Goal: Task Accomplishment & Management: Manage account settings

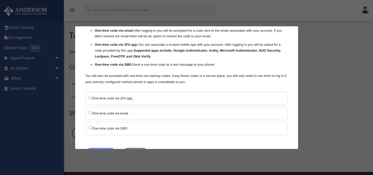
scroll to position [48, 0]
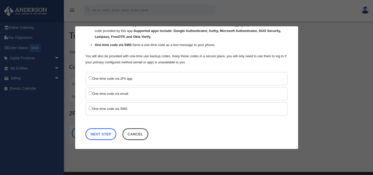
click at [103, 132] on link "Next Step" at bounding box center [100, 134] width 31 height 12
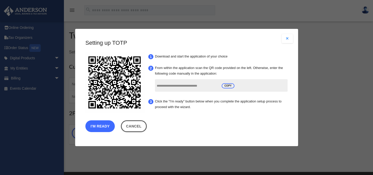
click at [100, 126] on button "I'm Ready" at bounding box center [99, 126] width 29 height 12
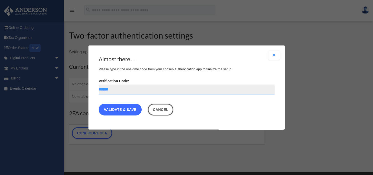
click at [117, 107] on link "Validate & Save" at bounding box center [120, 110] width 43 height 12
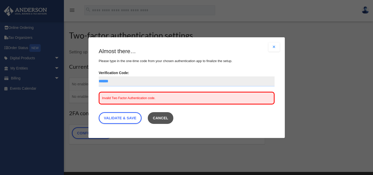
click at [171, 119] on button "Cancel" at bounding box center [160, 118] width 26 height 12
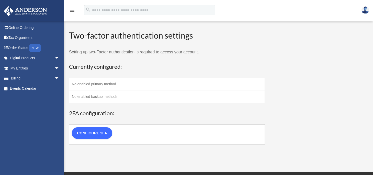
click at [89, 132] on link "Configure 2FA" at bounding box center [92, 133] width 40 height 12
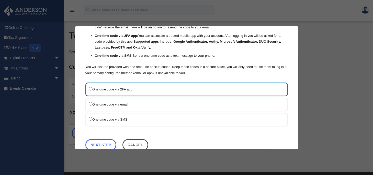
scroll to position [48, 0]
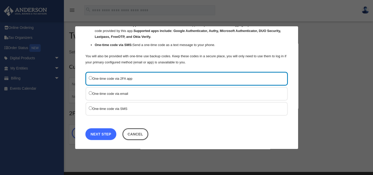
click at [97, 136] on link "Next Step" at bounding box center [100, 134] width 31 height 12
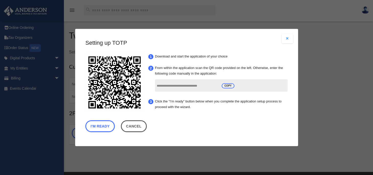
scroll to position [0, 0]
click at [97, 128] on button "I'm Ready" at bounding box center [99, 126] width 29 height 12
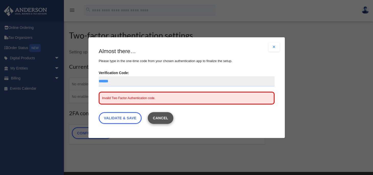
type input "******"
click at [169, 119] on button "Cancel" at bounding box center [160, 118] width 26 height 12
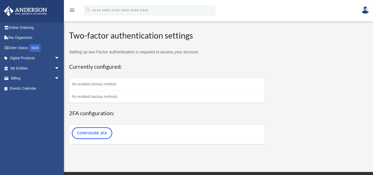
click at [363, 6] on link at bounding box center [364, 10] width 15 height 22
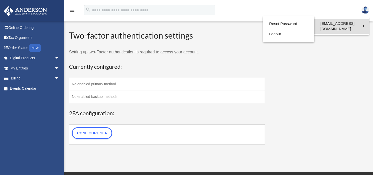
click at [336, 24] on link "[EMAIL_ADDRESS][DOMAIN_NAME]" at bounding box center [341, 26] width 55 height 15
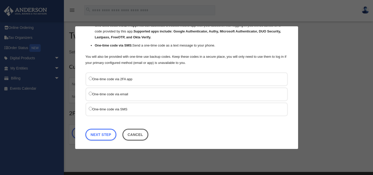
scroll to position [48, 0]
click at [106, 133] on link "Next Step" at bounding box center [100, 134] width 31 height 12
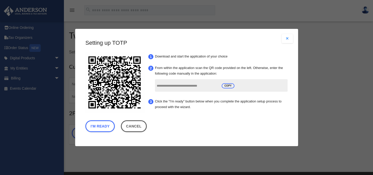
scroll to position [0, 0]
click at [104, 127] on button "I'm Ready" at bounding box center [99, 126] width 29 height 12
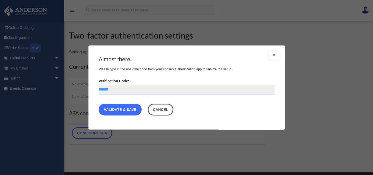
click at [115, 109] on link "Validate & Save" at bounding box center [120, 110] width 43 height 12
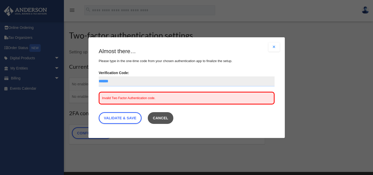
click at [168, 117] on button "Cancel" at bounding box center [160, 118] width 26 height 12
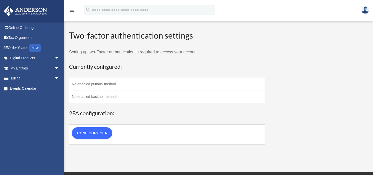
click at [102, 133] on link "Configure 2FA" at bounding box center [92, 133] width 40 height 12
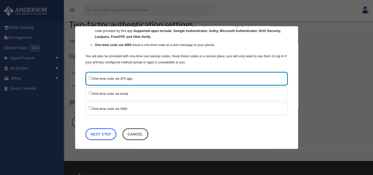
scroll to position [13, 0]
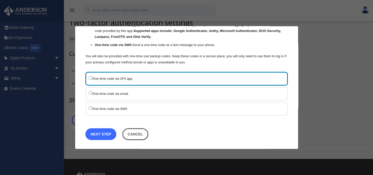
click at [94, 133] on link "Next Step" at bounding box center [100, 134] width 31 height 12
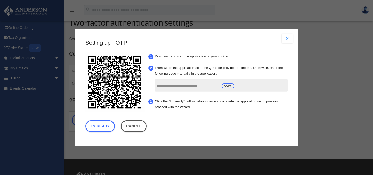
scroll to position [0, 0]
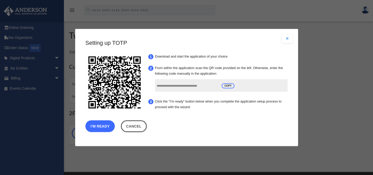
click at [99, 126] on button "I'm Ready" at bounding box center [99, 126] width 29 height 12
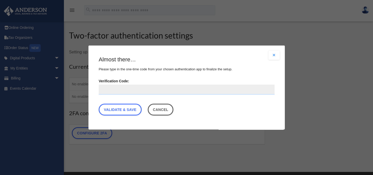
click at [113, 90] on input "Verification Code:" at bounding box center [187, 90] width 176 height 10
type input "******"
click at [122, 108] on link "Validate & Save" at bounding box center [120, 110] width 43 height 12
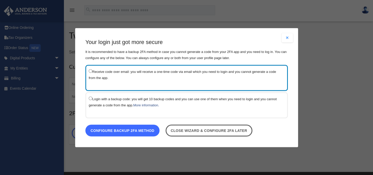
click at [121, 131] on link "Configure backup 2FA method" at bounding box center [122, 130] width 74 height 12
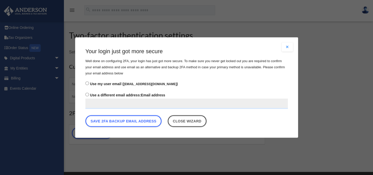
click at [109, 107] on input "Use a different email address: Email address" at bounding box center [186, 104] width 202 height 10
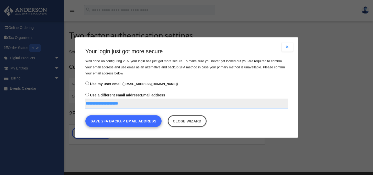
type input "**********"
click at [121, 121] on button "Save 2FA backup email address" at bounding box center [123, 121] width 76 height 12
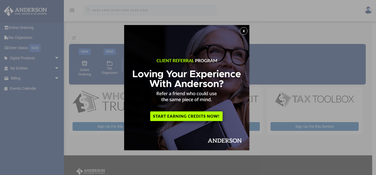
click at [246, 33] on button "x" at bounding box center [244, 31] width 8 height 8
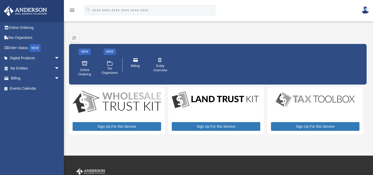
click at [365, 12] on img at bounding box center [365, 9] width 8 height 7
click at [279, 33] on div "NEW Online Ordering NEW .cls-1{fill:none;stroke:#ffffff;stroke-linecap:round;st…" at bounding box center [217, 57] width 297 height 55
click at [162, 65] on span "Entity Overview" at bounding box center [160, 68] width 14 height 9
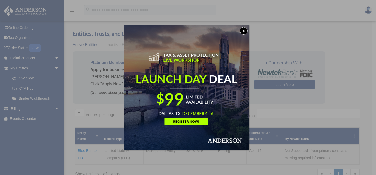
click at [245, 31] on button "x" at bounding box center [244, 31] width 8 height 8
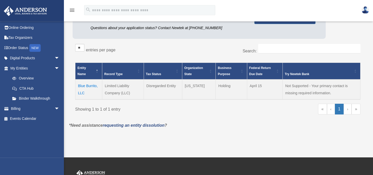
scroll to position [68, 0]
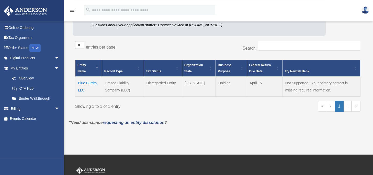
click at [92, 82] on td "Blue Burrito, LLC" at bounding box center [88, 87] width 27 height 20
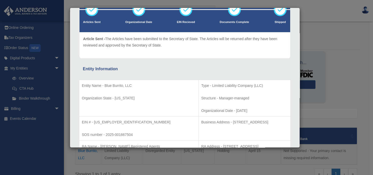
scroll to position [0, 0]
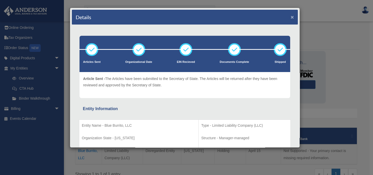
click at [290, 18] on button "×" at bounding box center [291, 16] width 3 height 5
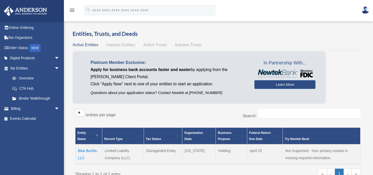
click at [71, 11] on icon "menu" at bounding box center [72, 10] width 6 height 6
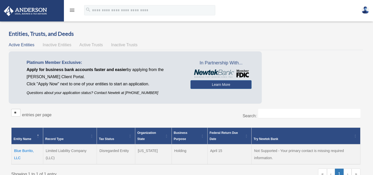
click at [70, 10] on icon "menu" at bounding box center [72, 10] width 6 height 6
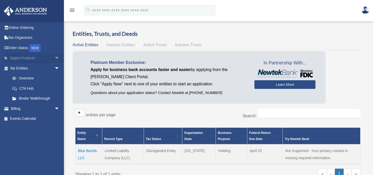
click at [54, 58] on span "arrow_drop_down" at bounding box center [59, 58] width 10 height 10
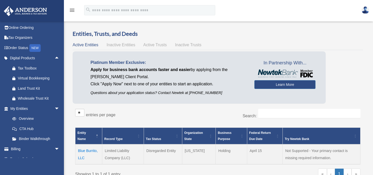
click at [35, 9] on img at bounding box center [25, 11] width 46 height 10
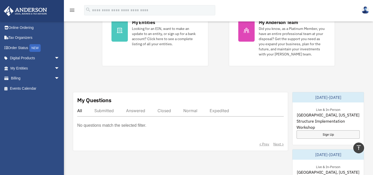
scroll to position [100, 0]
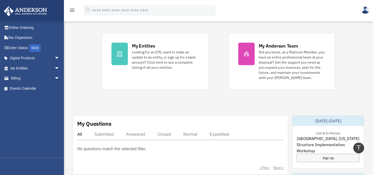
click at [106, 134] on div "Submitted" at bounding box center [103, 134] width 19 height 5
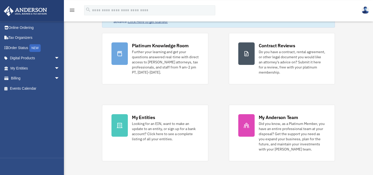
scroll to position [0, 0]
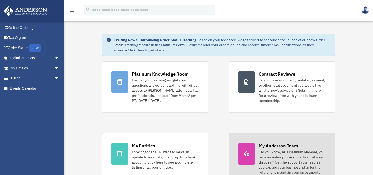
click at [275, 142] on link "My Anderson Team Did you know, as a Platinum Member, you have an entire profess…" at bounding box center [282, 161] width 106 height 56
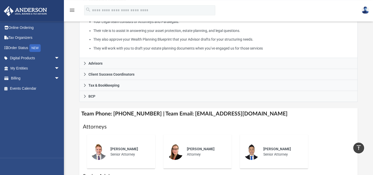
scroll to position [113, 0]
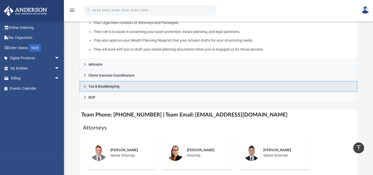
click at [85, 88] on icon at bounding box center [85, 87] width 4 height 4
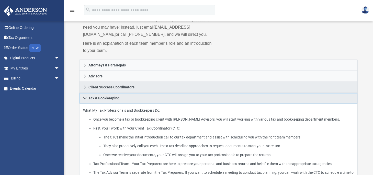
scroll to position [68, 0]
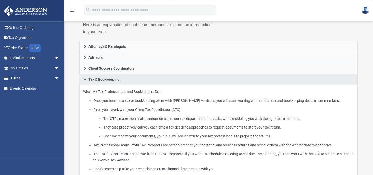
click at [71, 6] on div "menu" at bounding box center [72, 10] width 16 height 13
click at [71, 9] on icon "menu" at bounding box center [72, 10] width 6 height 6
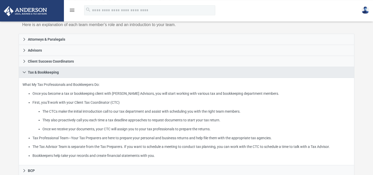
click at [71, 10] on icon "menu" at bounding box center [72, 10] width 6 height 6
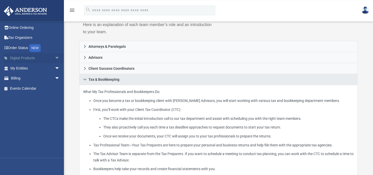
click at [54, 58] on span "arrow_drop_down" at bounding box center [59, 58] width 10 height 10
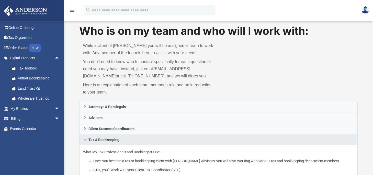
scroll to position [0, 0]
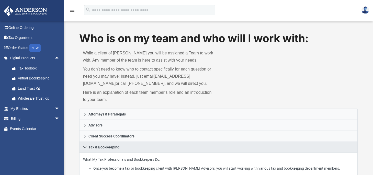
click at [30, 11] on img at bounding box center [25, 11] width 46 height 10
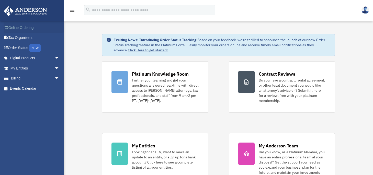
click at [27, 27] on link "Online Ordering" at bounding box center [36, 27] width 64 height 10
click at [55, 68] on span "arrow_drop_down" at bounding box center [59, 68] width 10 height 10
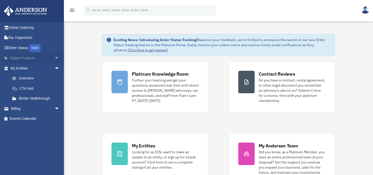
click at [54, 59] on span "arrow_drop_down" at bounding box center [59, 58] width 10 height 10
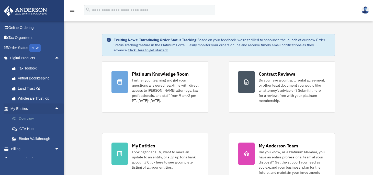
scroll to position [7, 0]
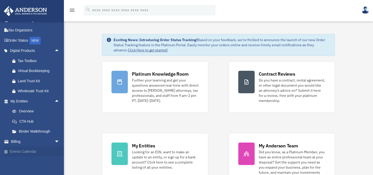
click at [29, 153] on link "Events Calendar" at bounding box center [36, 152] width 64 height 10
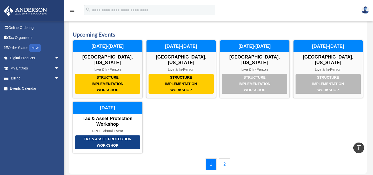
scroll to position [6, 0]
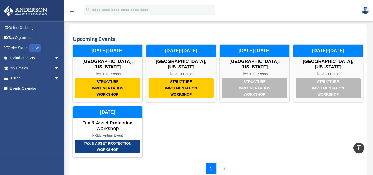
click at [168, 132] on div "Structure Implementation Workshop Las Vegas, Nevada Live & In-Person December 1…" at bounding box center [218, 100] width 290 height 113
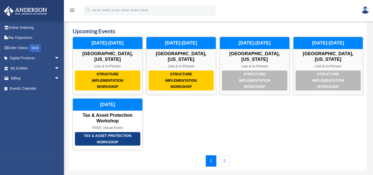
scroll to position [15, 0]
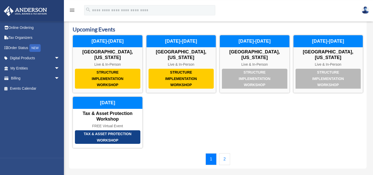
click at [226, 155] on link "2" at bounding box center [224, 159] width 11 height 12
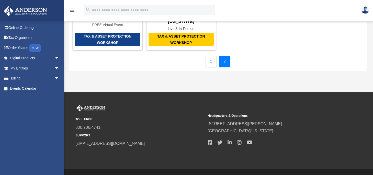
scroll to position [64, 0]
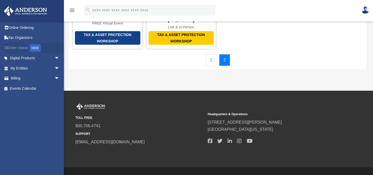
click at [24, 48] on link "Order Status NEW" at bounding box center [36, 48] width 64 height 10
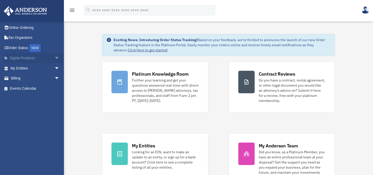
click at [54, 59] on span "arrow_drop_down" at bounding box center [59, 58] width 10 height 10
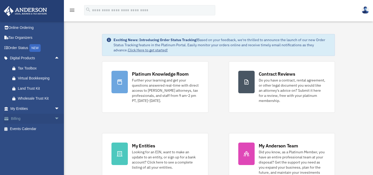
click at [54, 121] on span "arrow_drop_down" at bounding box center [59, 119] width 10 height 10
click at [54, 109] on span "arrow_drop_down" at bounding box center [59, 108] width 10 height 10
click at [28, 128] on link "CTA Hub" at bounding box center [37, 129] width 60 height 10
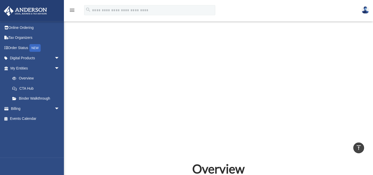
scroll to position [199, 0]
click at [28, 78] on link "Overview" at bounding box center [37, 78] width 60 height 10
